Goal: Task Accomplishment & Management: Manage account settings

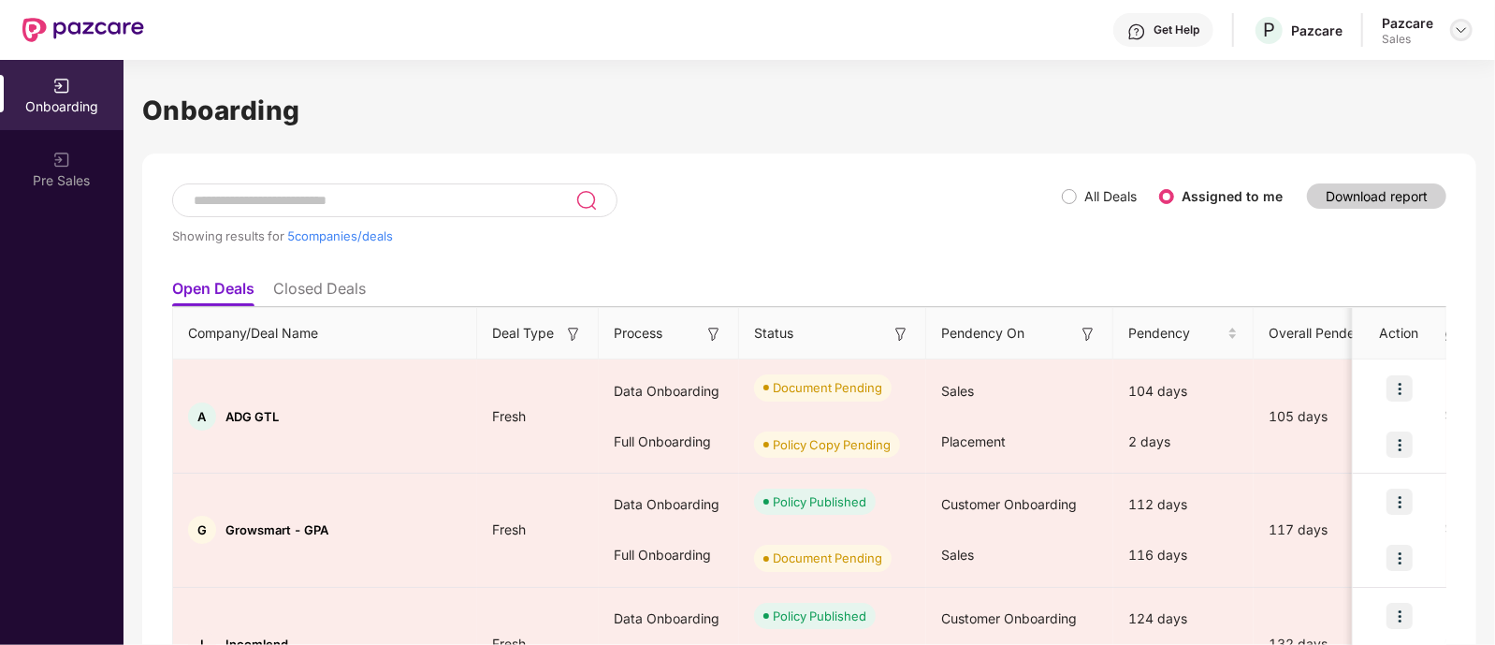
click at [1455, 31] on img at bounding box center [1461, 29] width 15 height 15
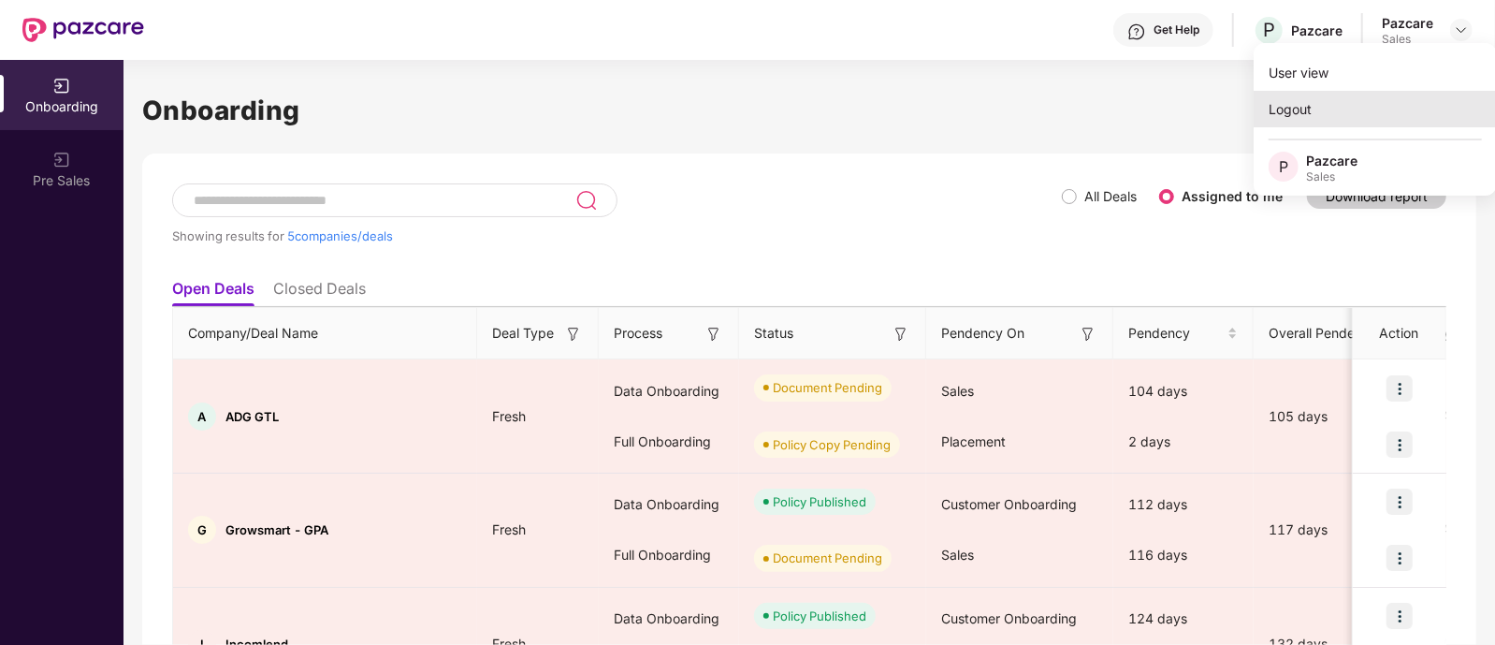
click at [1291, 108] on div "Logout" at bounding box center [1375, 109] width 243 height 36
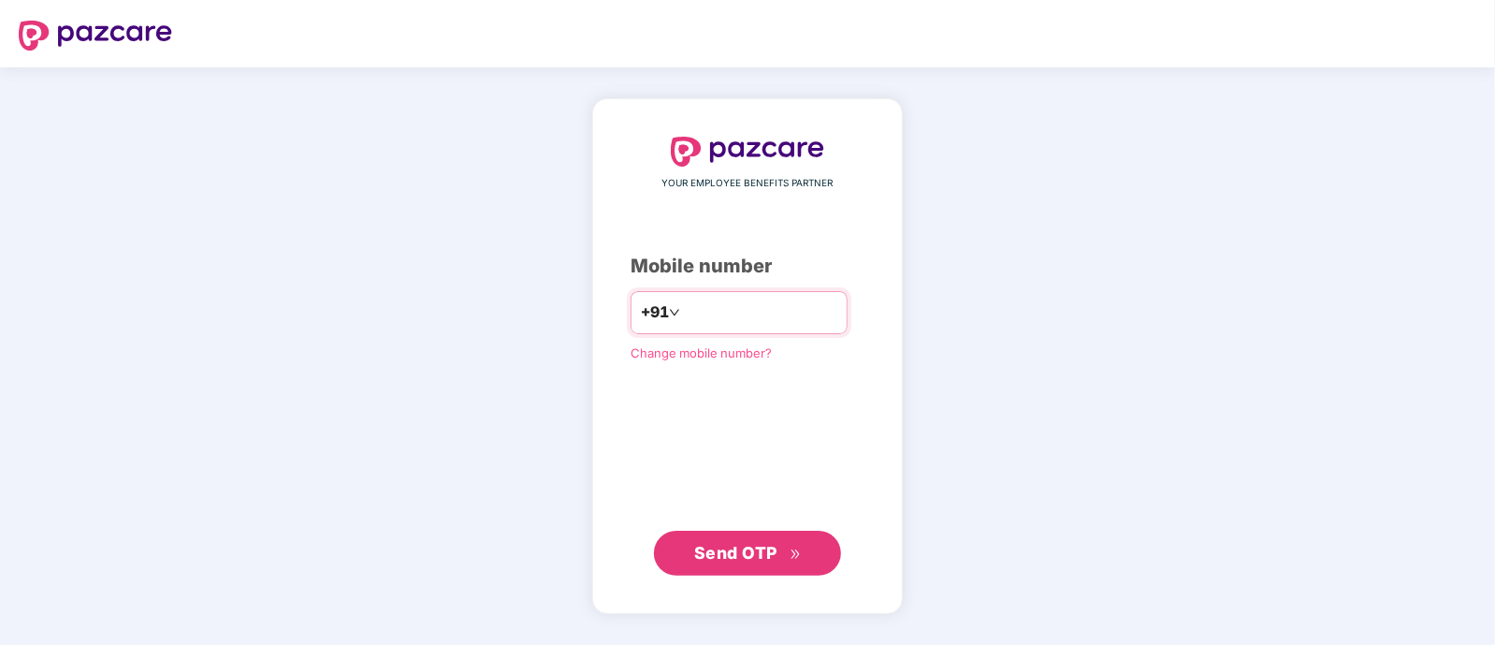
click at [746, 315] on input "number" at bounding box center [760, 313] width 153 height 30
type input "**********"
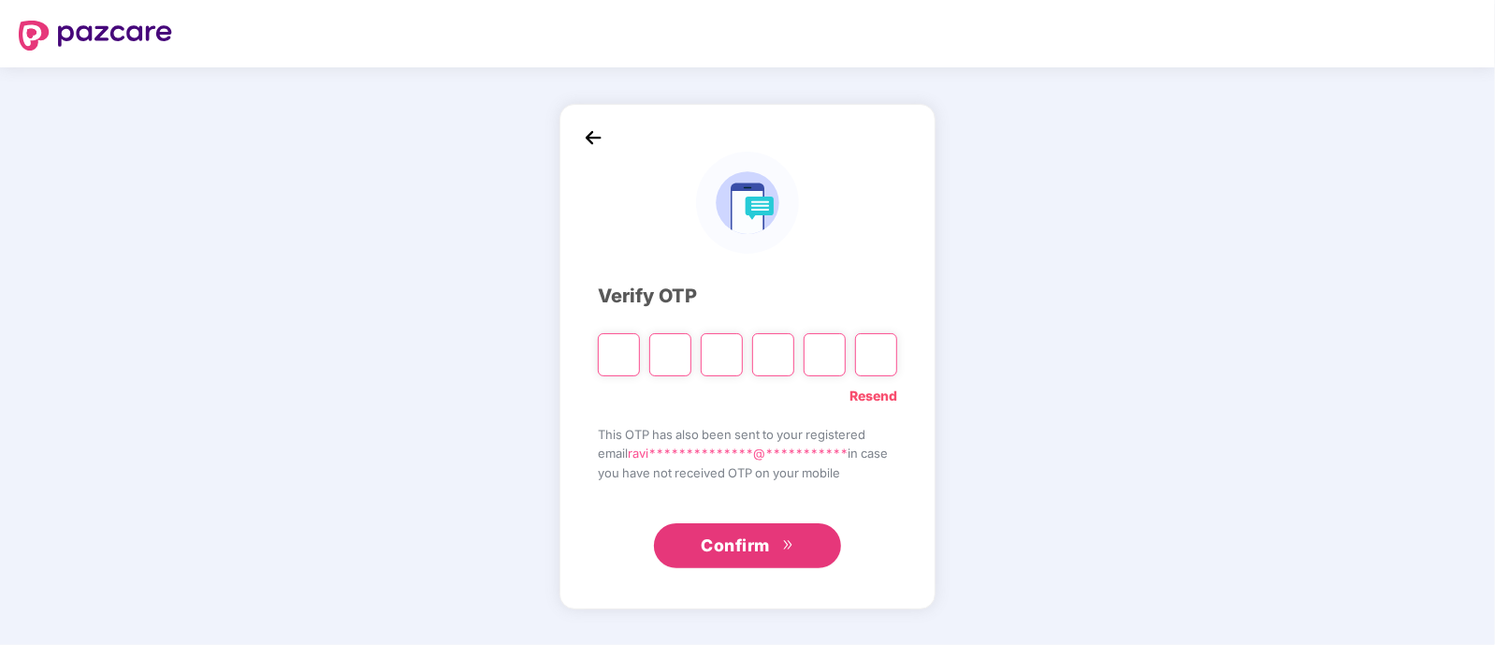
paste input "*"
type input "*"
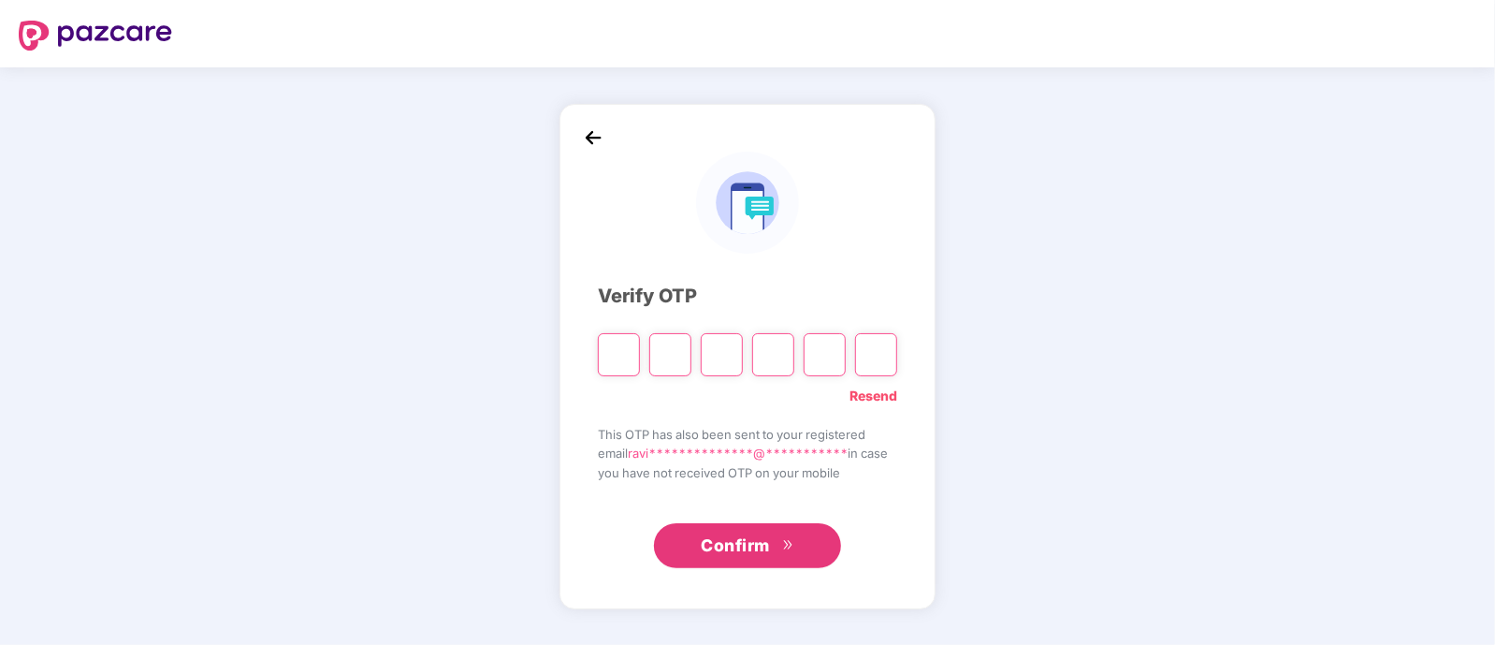
type input "*"
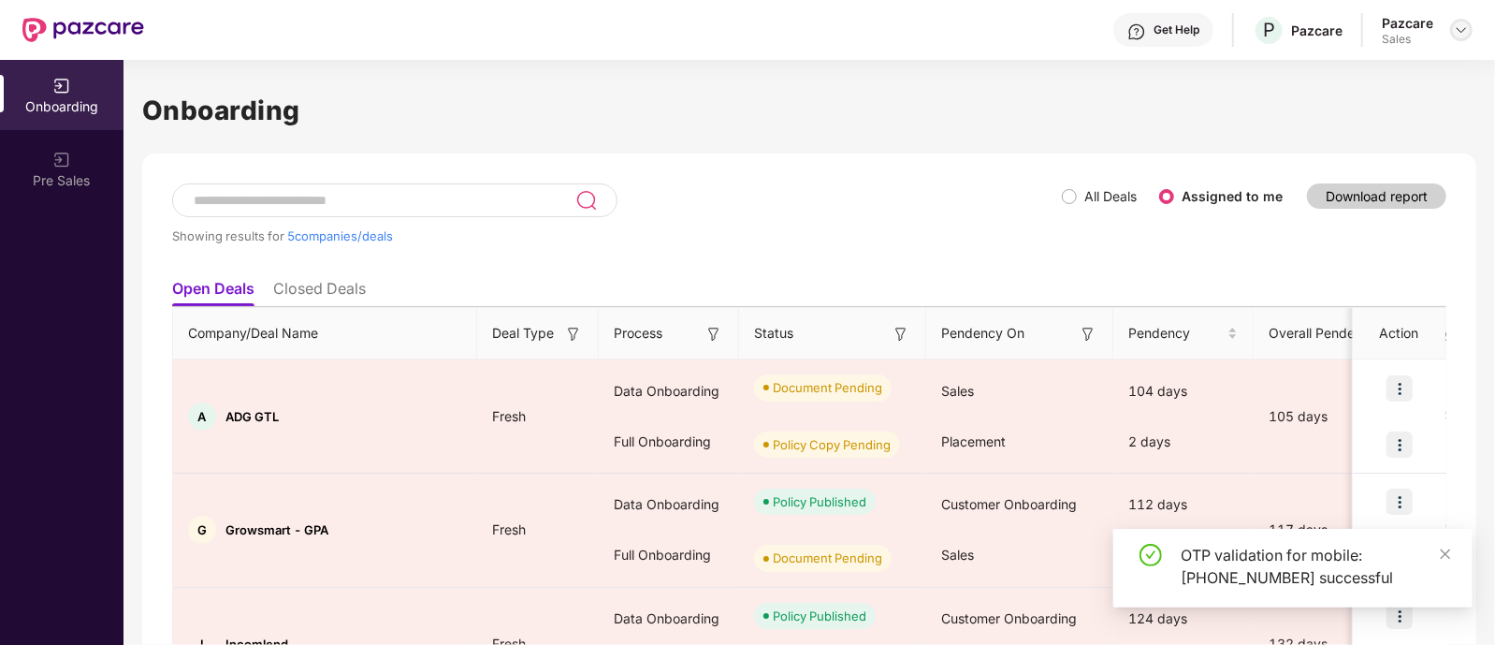
click at [1460, 31] on img at bounding box center [1461, 29] width 15 height 15
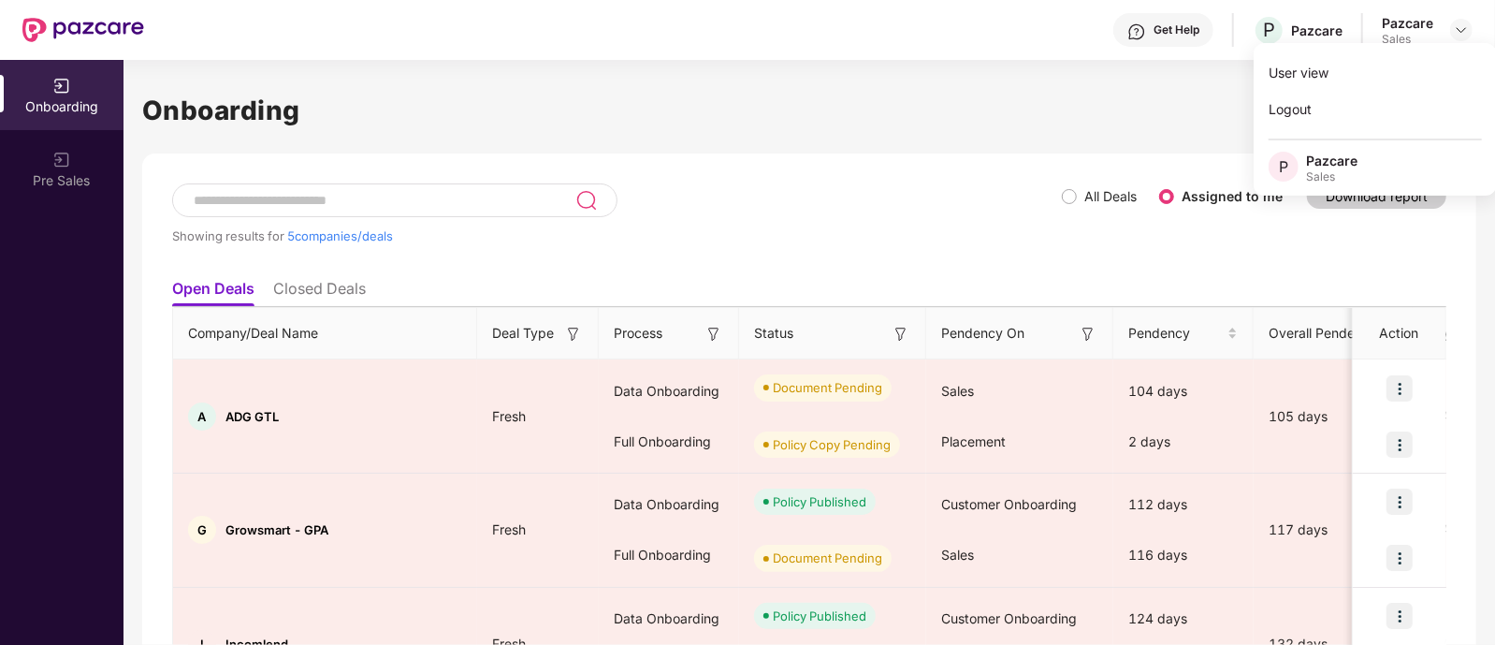
click at [1001, 97] on h1 "Onboarding" at bounding box center [809, 110] width 1334 height 41
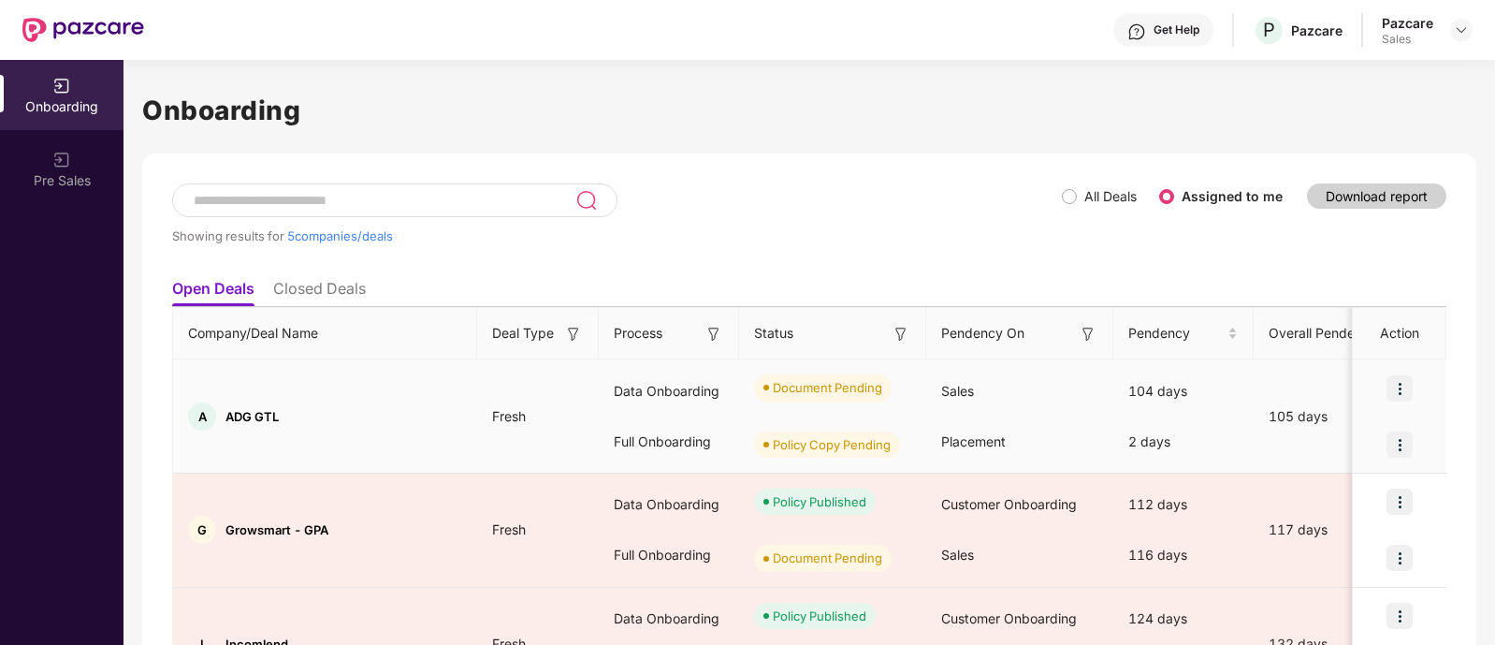
scroll to position [0, 1]
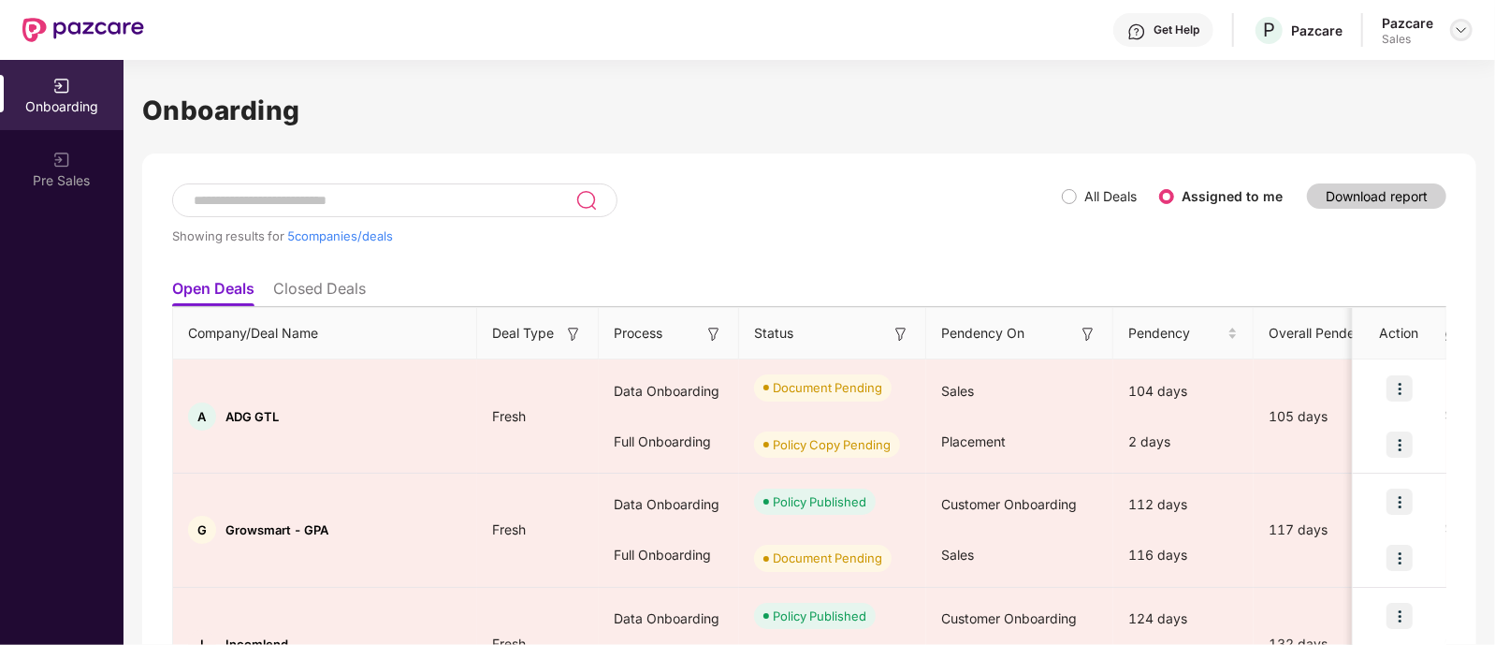
click at [1460, 35] on img at bounding box center [1461, 29] width 15 height 15
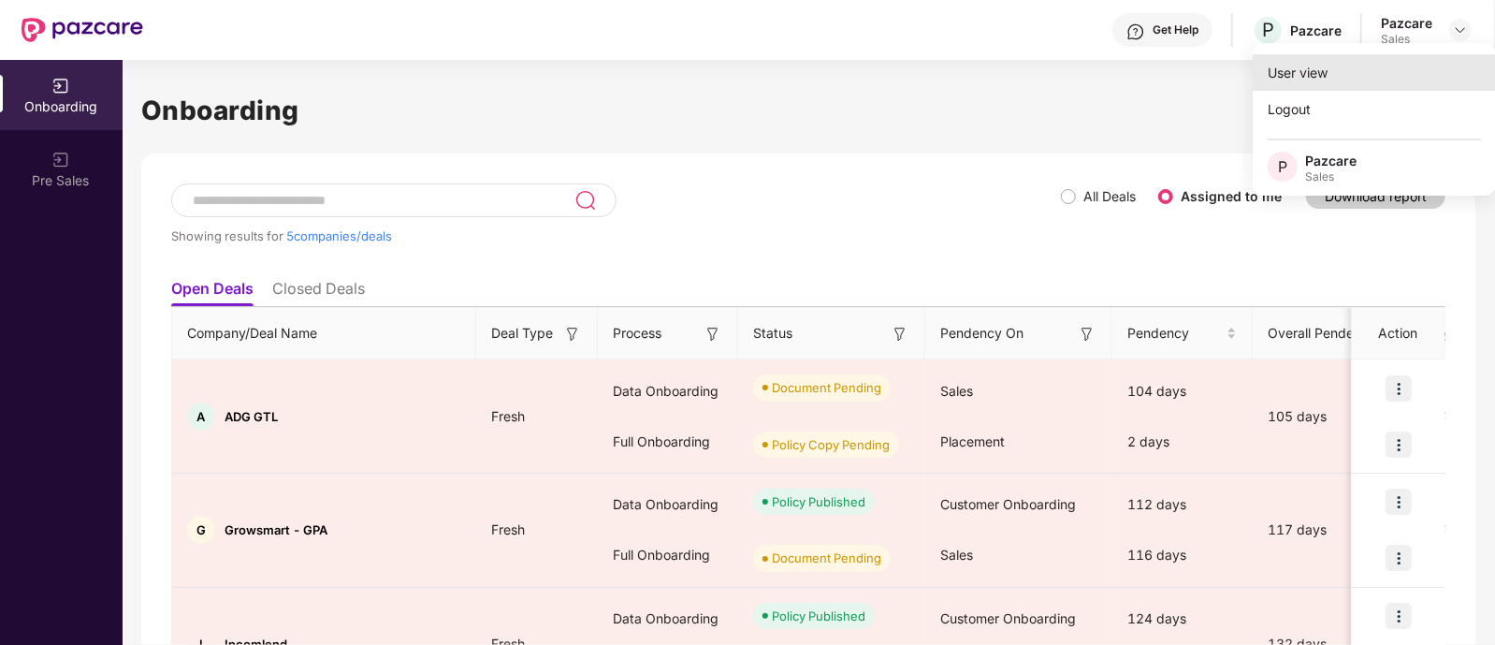
click at [1309, 66] on div "User view" at bounding box center [1374, 72] width 243 height 36
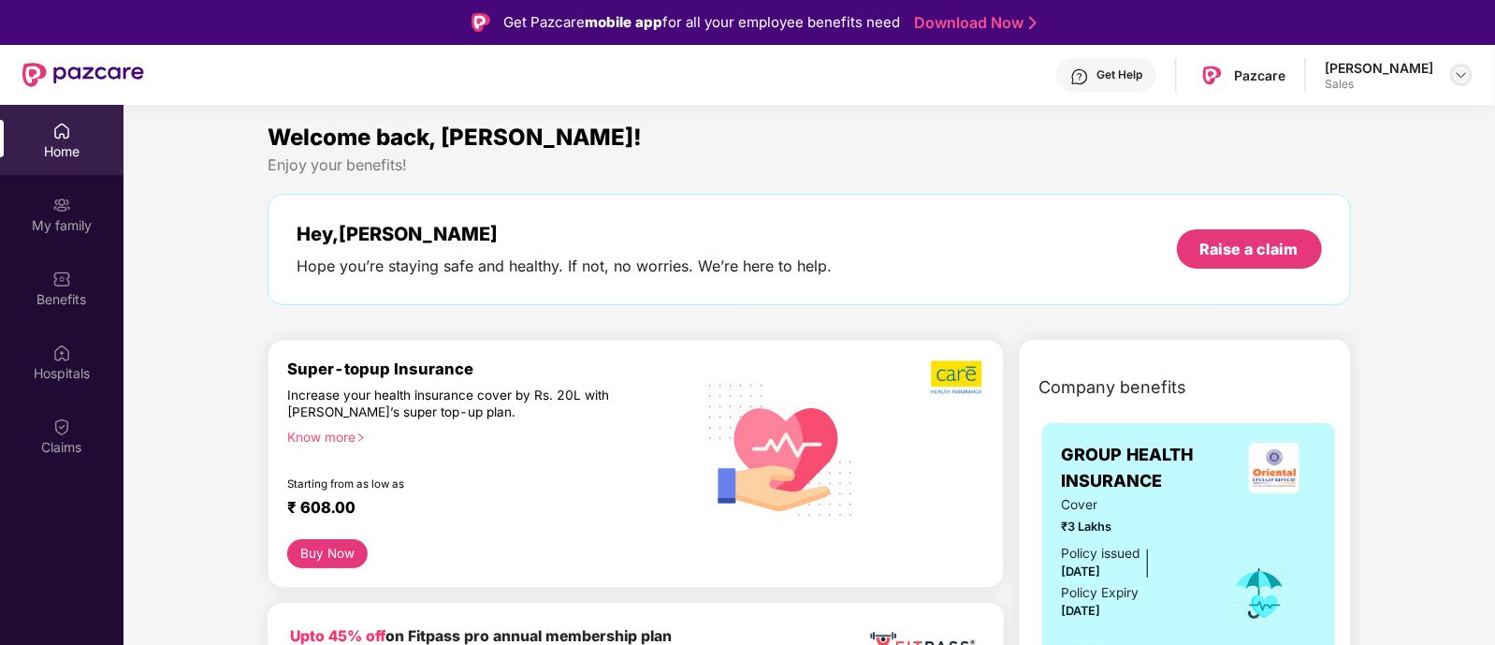
click at [1453, 75] on div at bounding box center [1461, 75] width 22 height 22
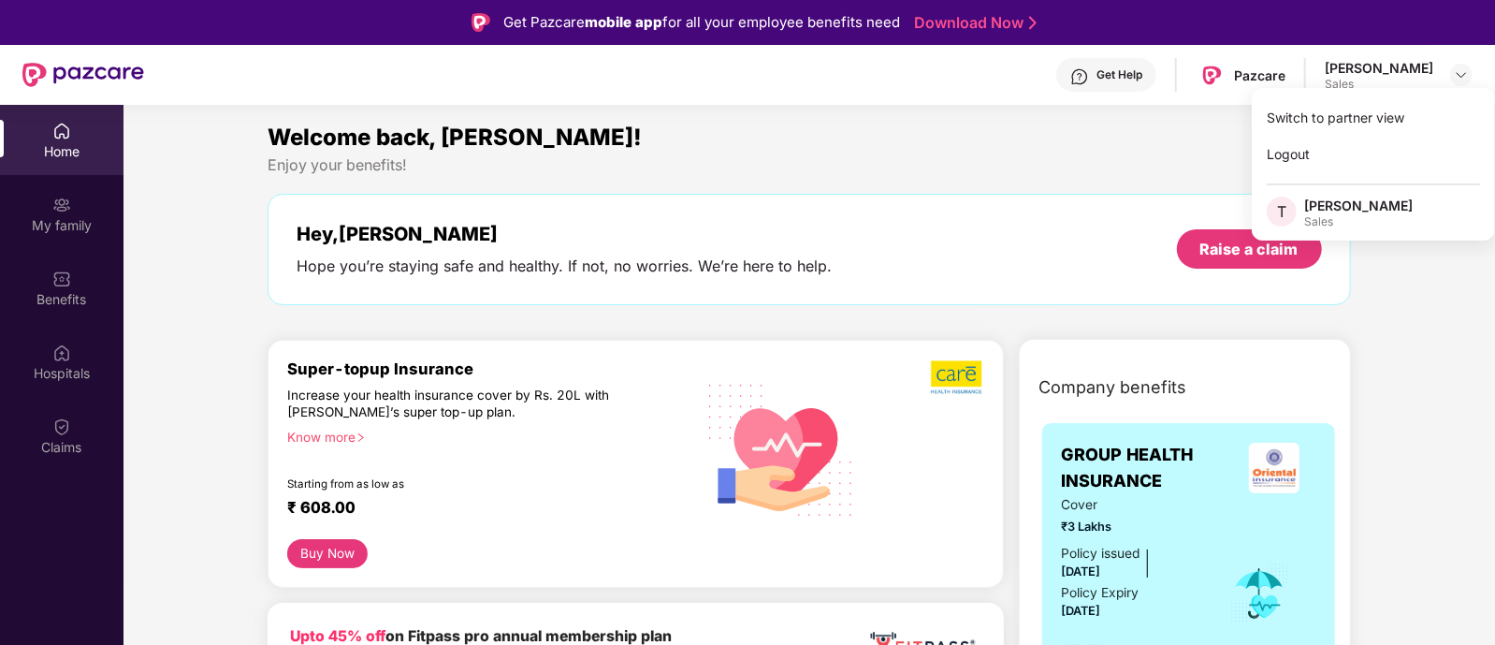
click at [1351, 208] on div "[PERSON_NAME]" at bounding box center [1358, 205] width 109 height 18
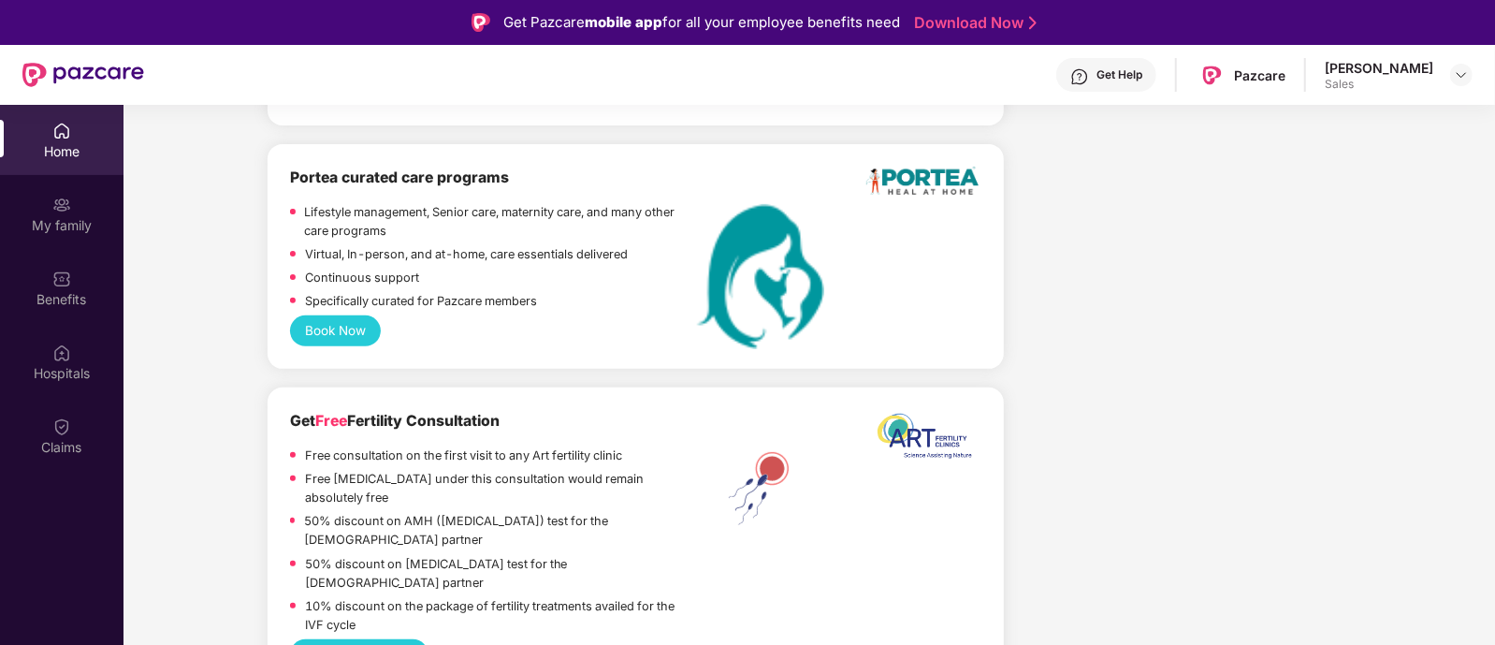
scroll to position [4962, 0]
